Goal: Task Accomplishment & Management: Use online tool/utility

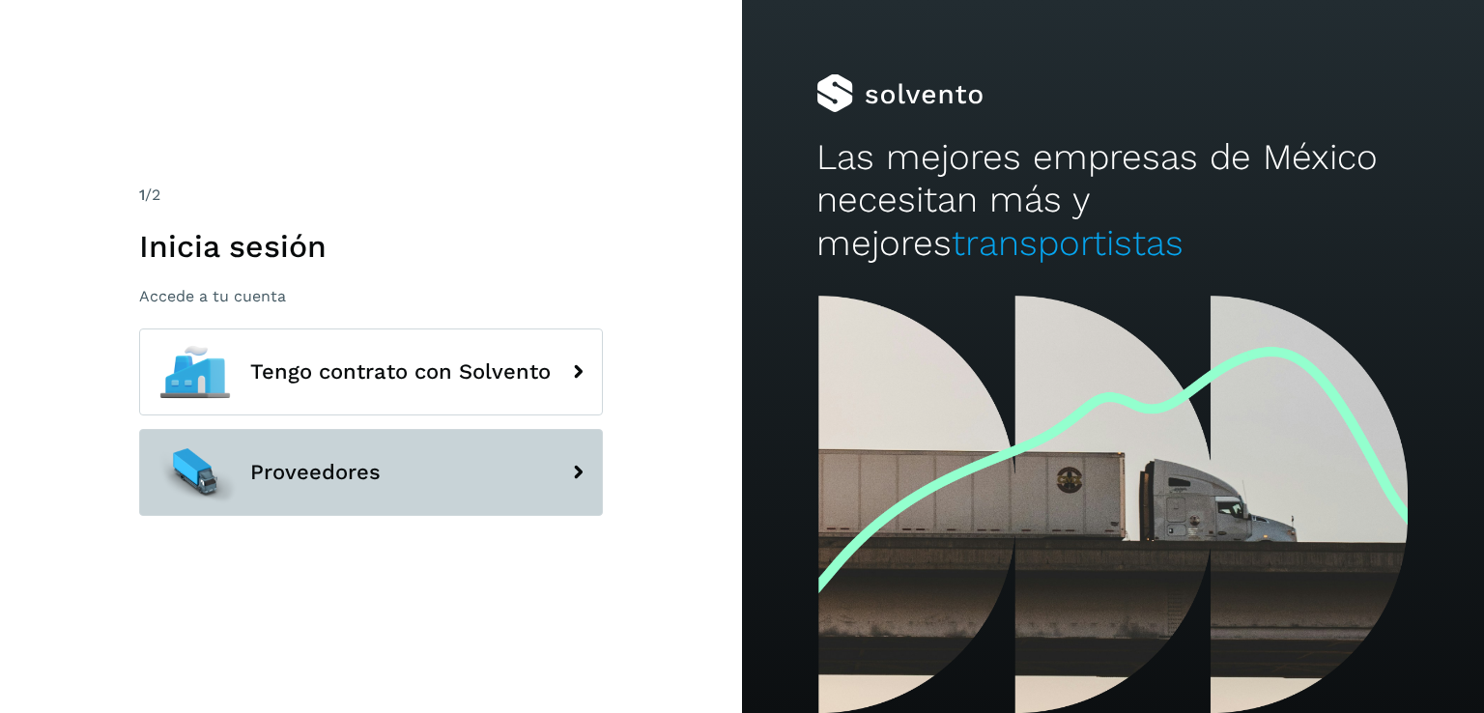
click at [278, 464] on span "Proveedores" at bounding box center [315, 472] width 130 height 23
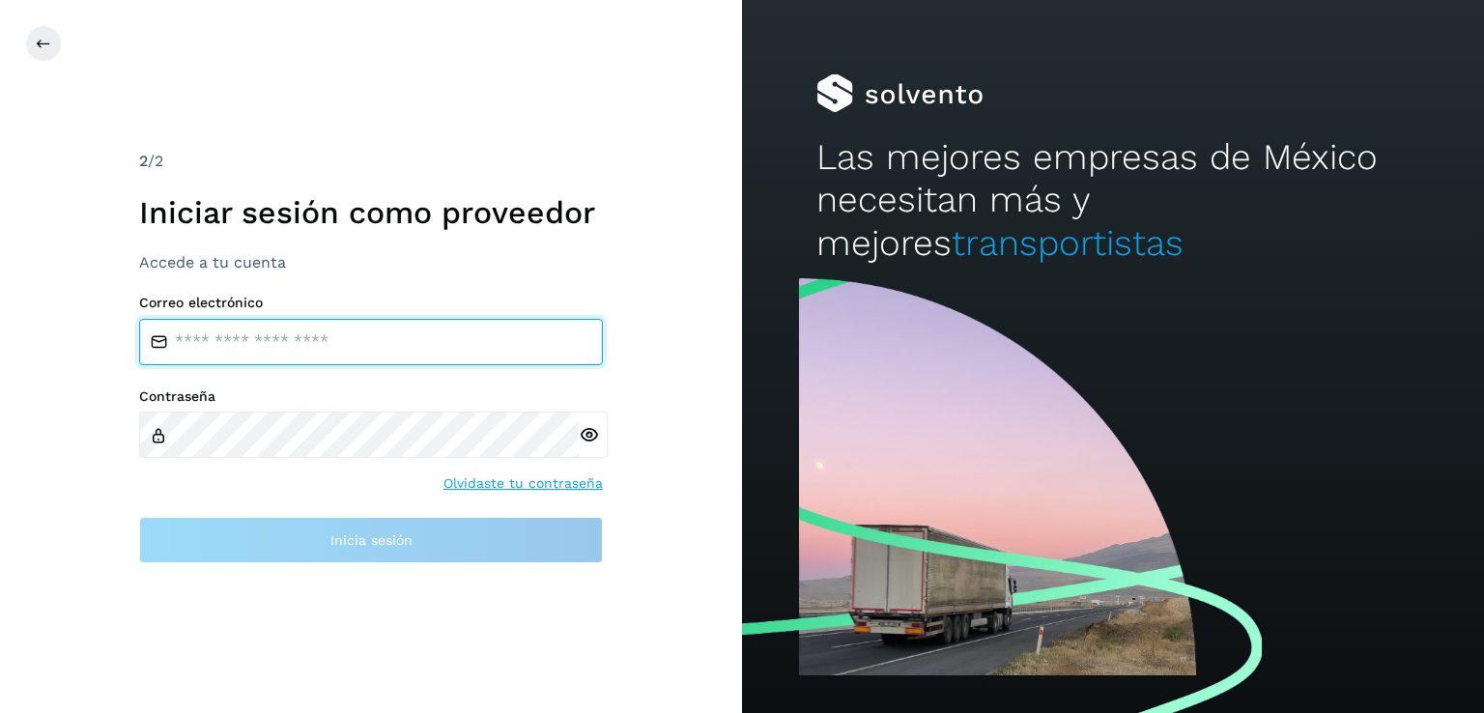
type input "**********"
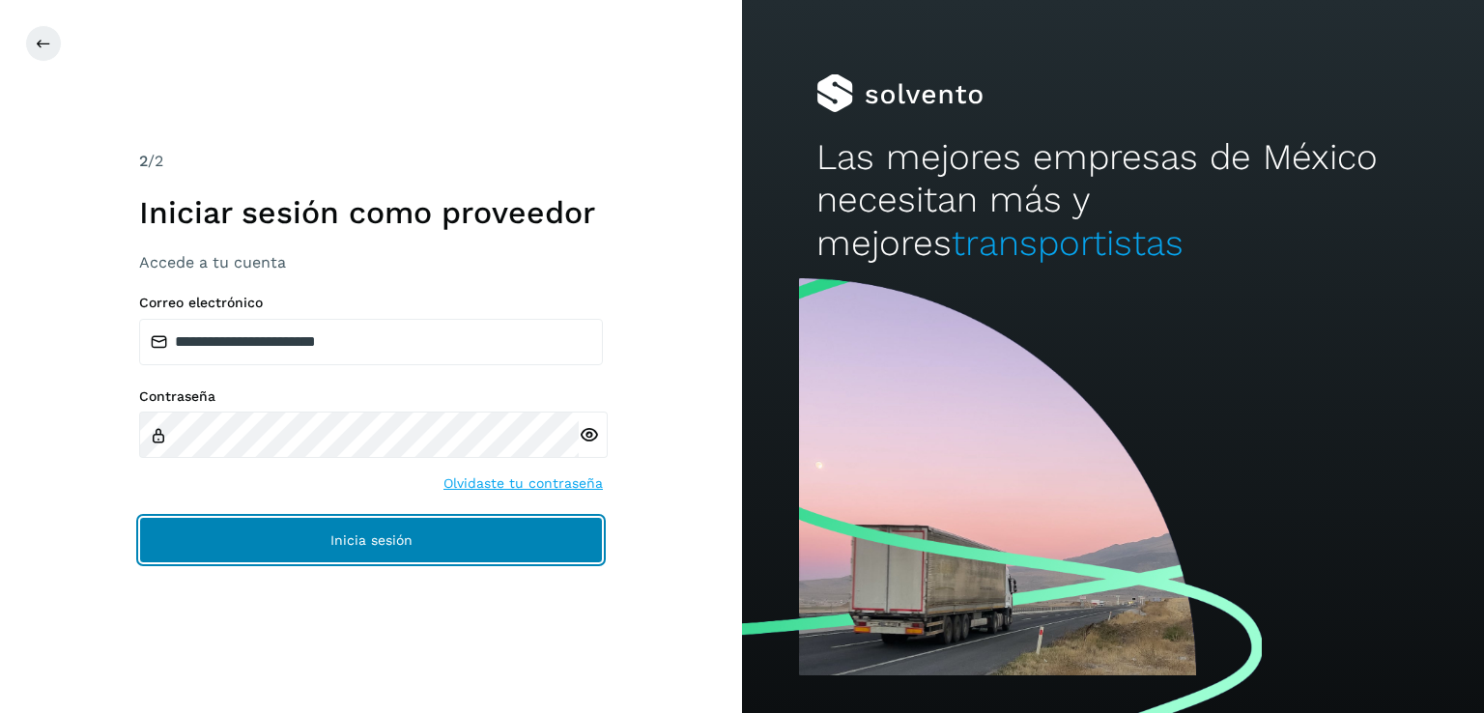
click at [323, 527] on button "Inicia sesión" at bounding box center [371, 540] width 464 height 46
click at [490, 527] on button "Inicia sesión" at bounding box center [371, 540] width 464 height 46
click at [505, 556] on button "Inicia sesión" at bounding box center [371, 540] width 464 height 46
click at [484, 530] on button "Inicia sesión" at bounding box center [371, 540] width 464 height 46
click at [485, 527] on button "Inicia sesión" at bounding box center [371, 540] width 464 height 46
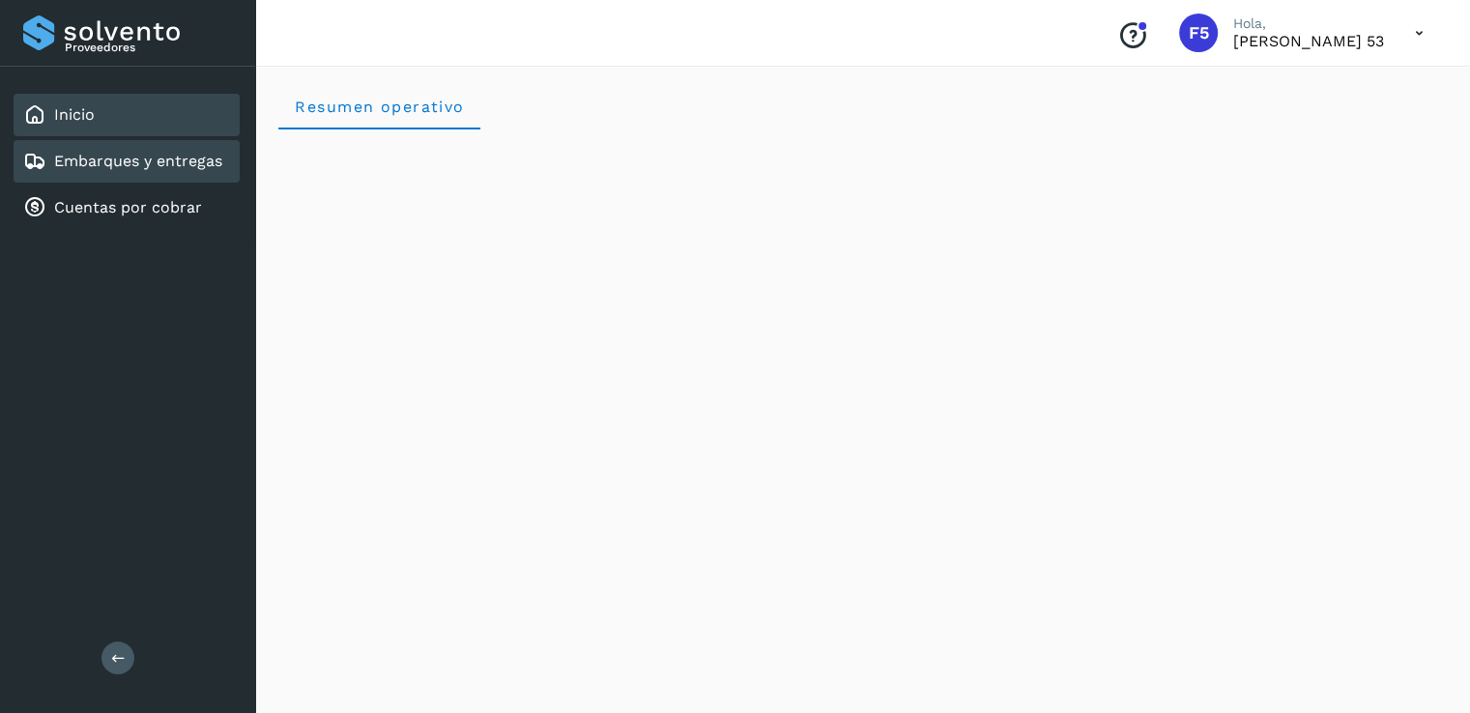
click at [152, 158] on link "Embarques y entregas" at bounding box center [138, 161] width 168 height 18
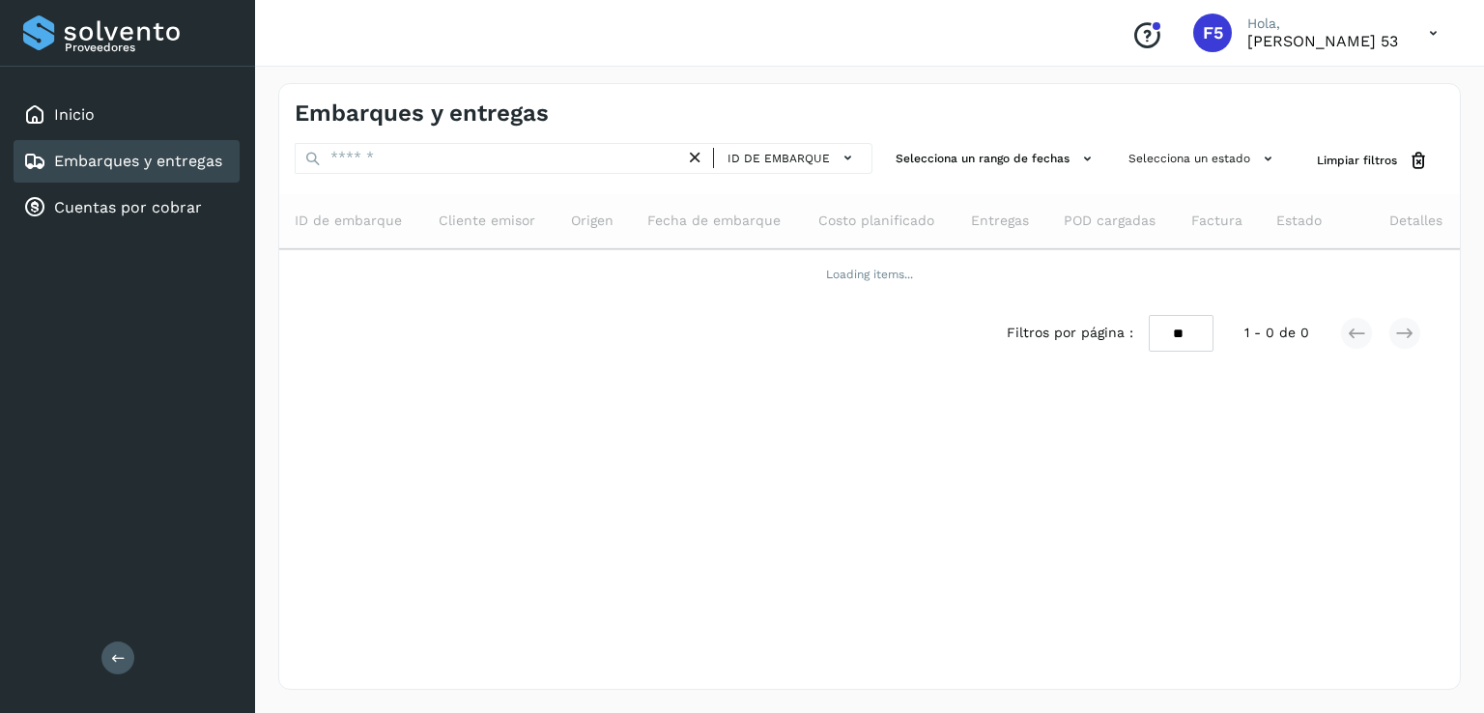
click at [166, 233] on div "Inicio Embarques y entregas Cuentas por cobrar" at bounding box center [127, 161] width 255 height 189
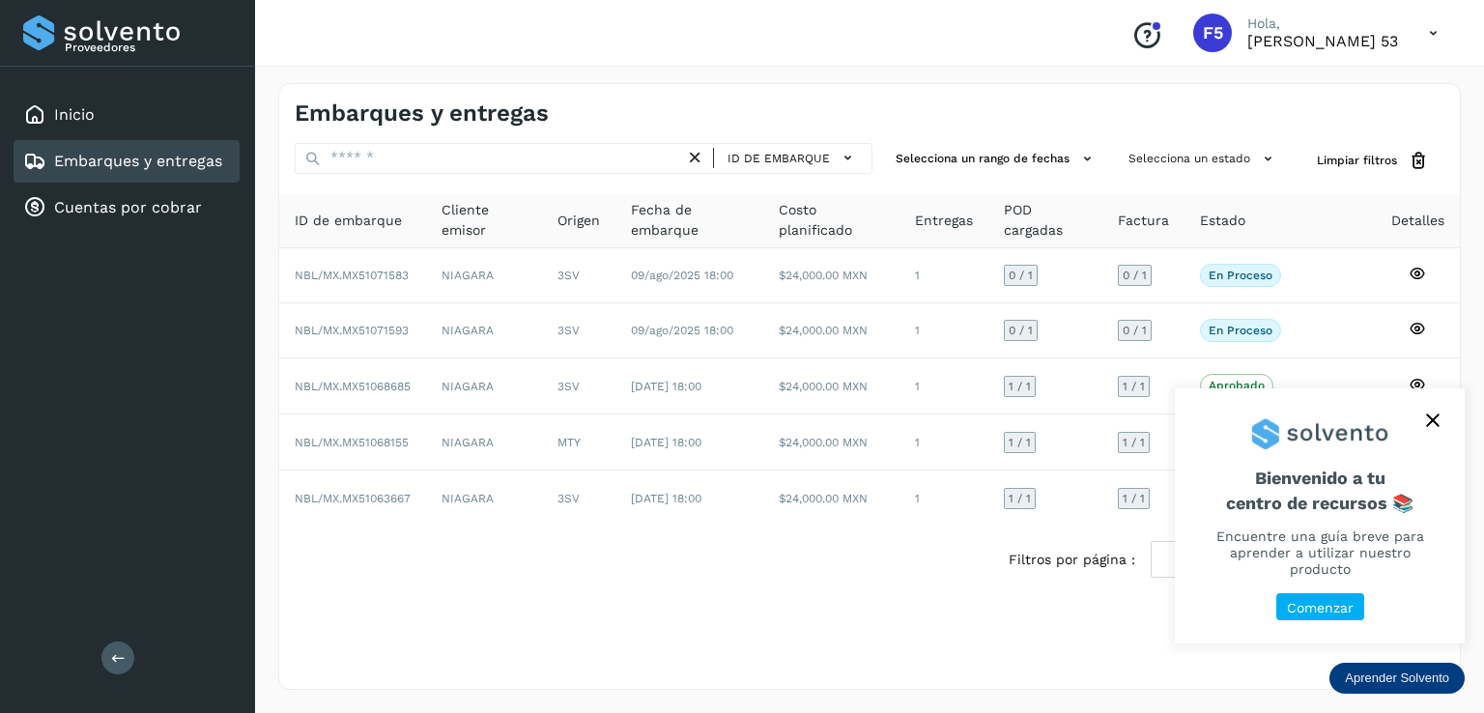
click at [1442, 435] on button "close," at bounding box center [1433, 420] width 29 height 29
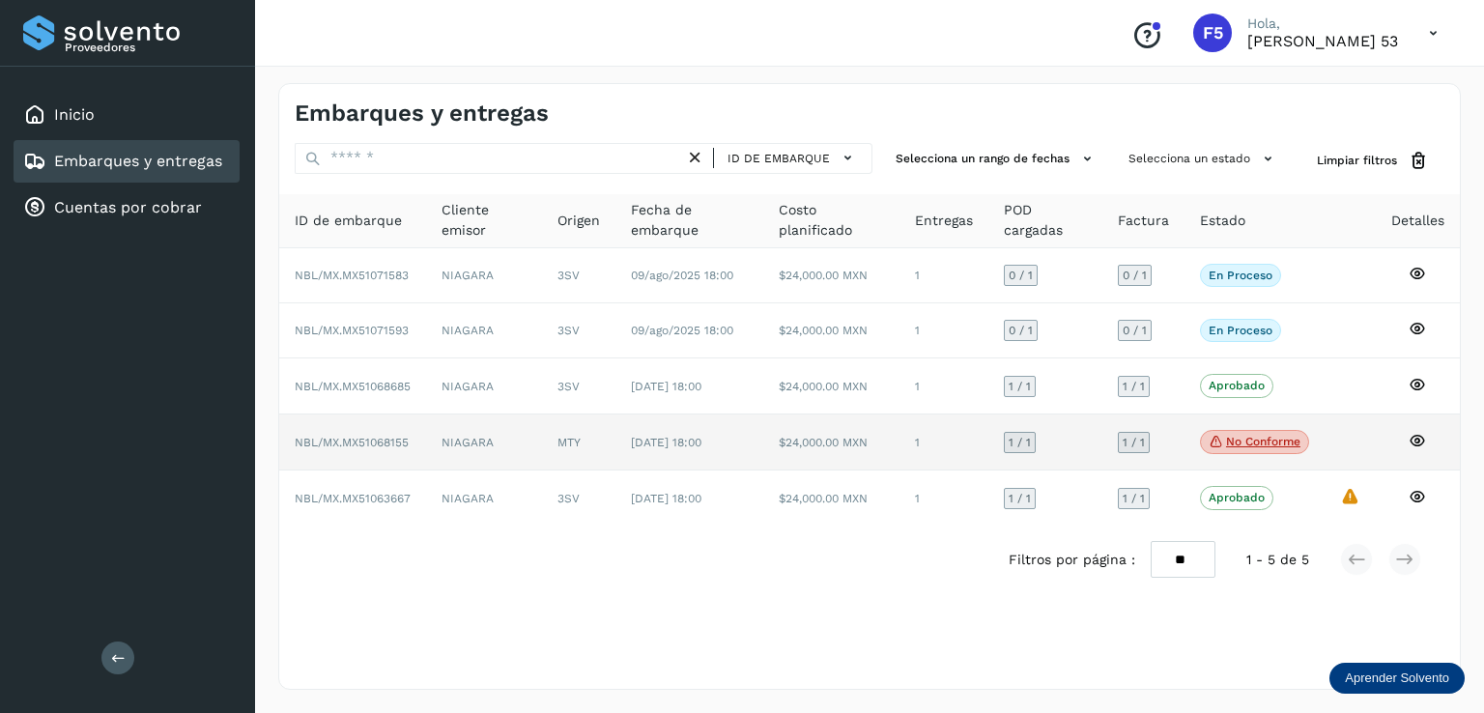
click at [1245, 449] on span "No conforme" at bounding box center [1254, 442] width 109 height 25
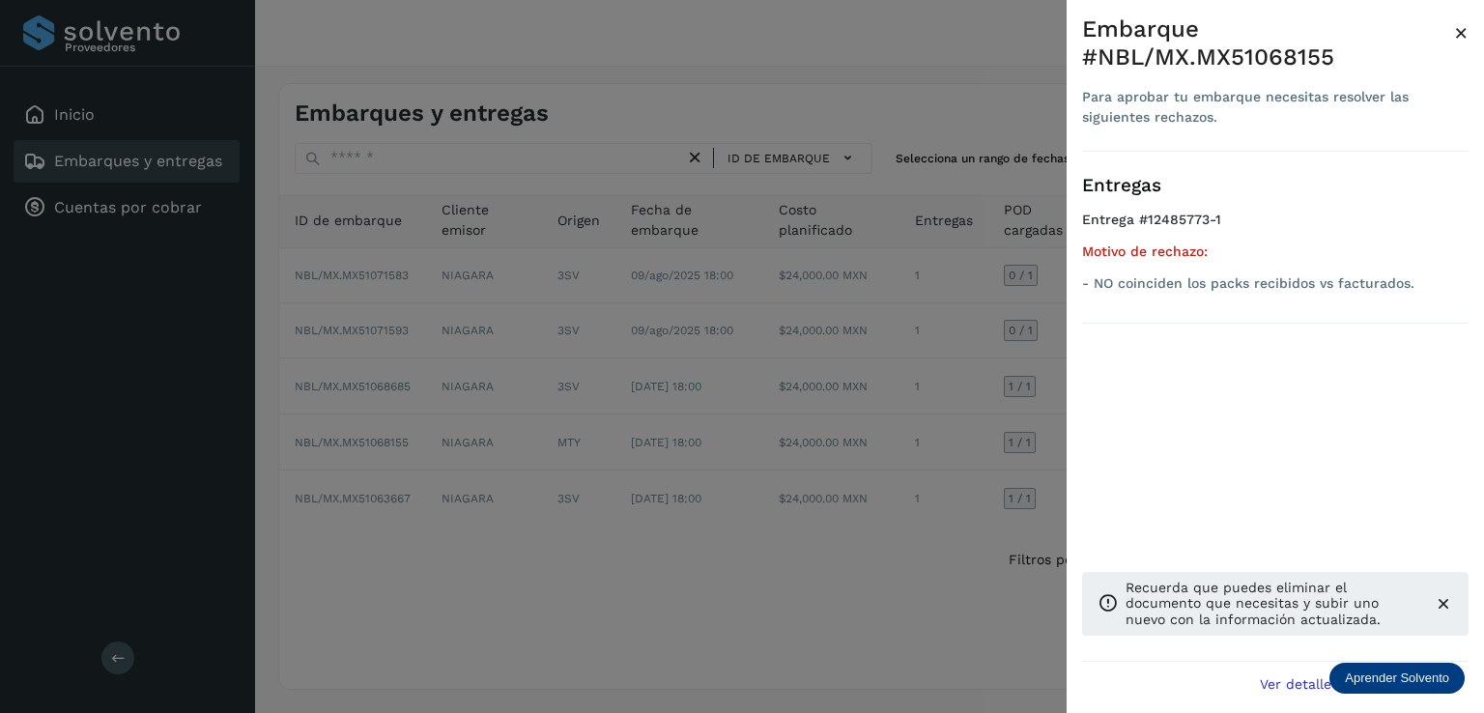
click at [873, 637] on div at bounding box center [742, 356] width 1484 height 713
